Goal: Task Accomplishment & Management: Manage account settings

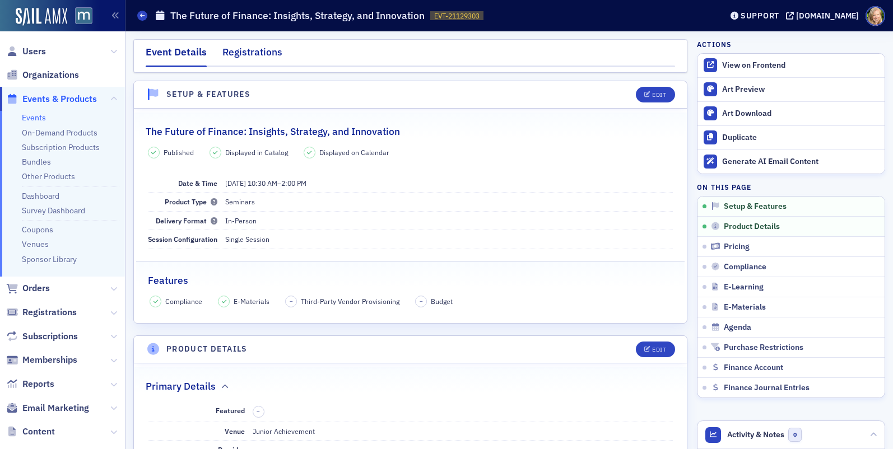
click at [234, 53] on div "Registrations" at bounding box center [252, 55] width 60 height 21
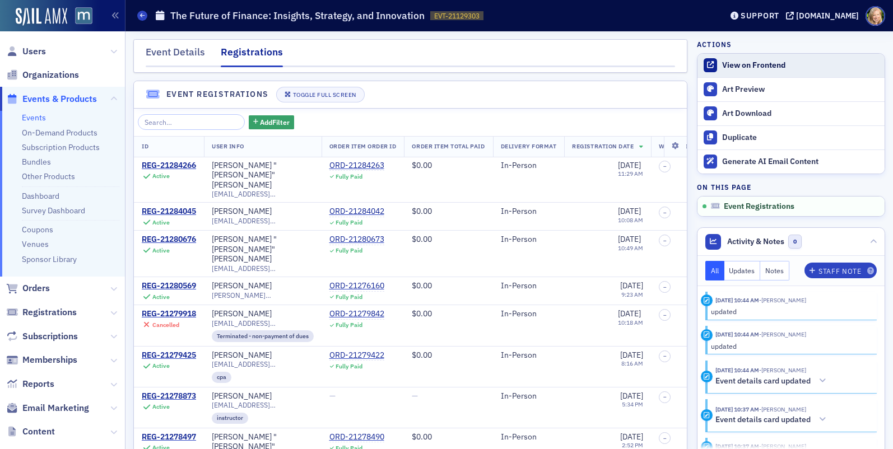
click at [752, 64] on div "View on Frontend" at bounding box center [800, 66] width 157 height 10
click at [57, 312] on span "Registrations" at bounding box center [49, 313] width 54 height 12
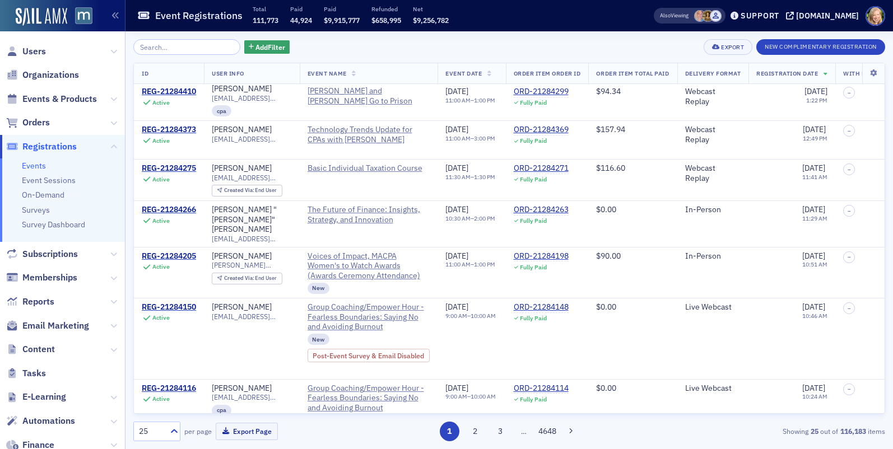
scroll to position [270, 0]
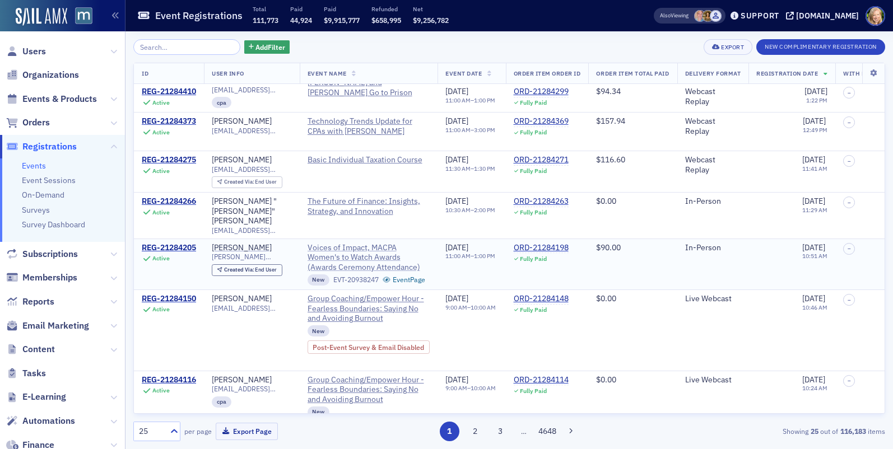
click at [342, 248] on span "Voices of Impact, MACPA Women's to Watch Awards (Awards Ceremony Attendance)" at bounding box center [369, 258] width 123 height 30
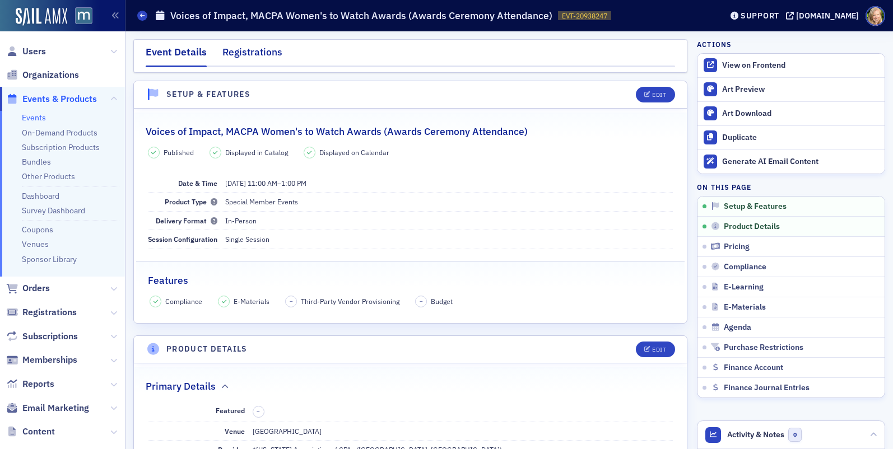
click at [268, 47] on div "Registrations" at bounding box center [252, 55] width 60 height 21
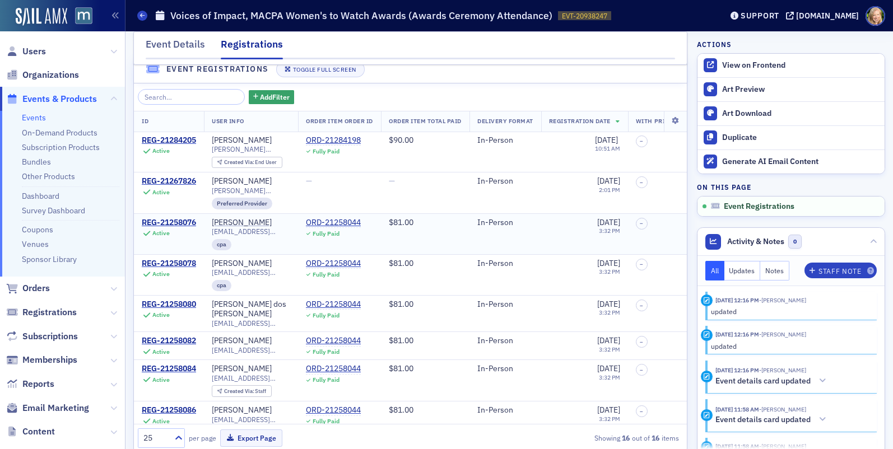
scroll to position [243, 0]
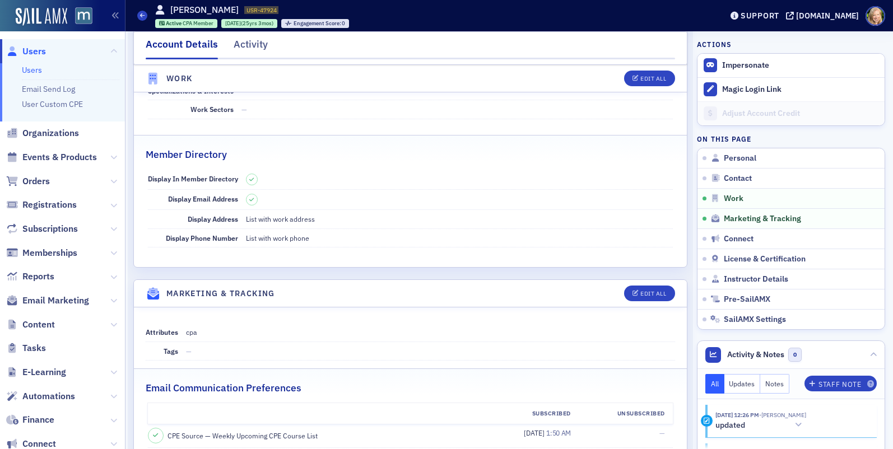
select select "US"
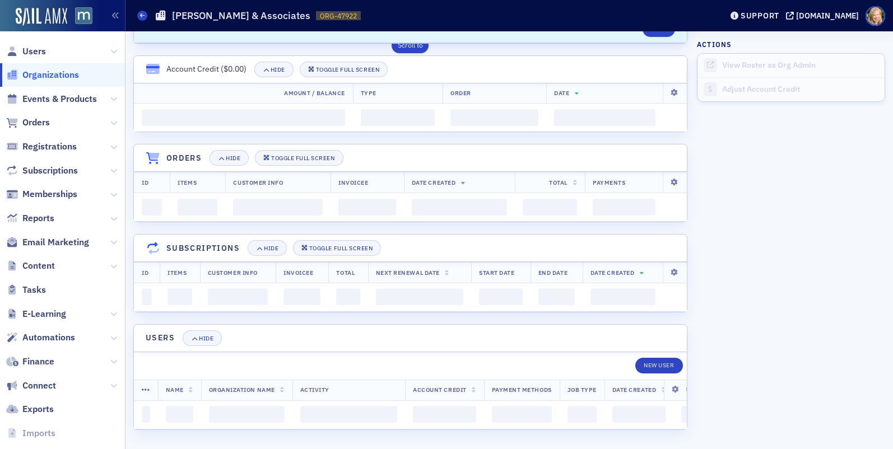
scroll to position [910, 0]
